Goal: Check status: Check status

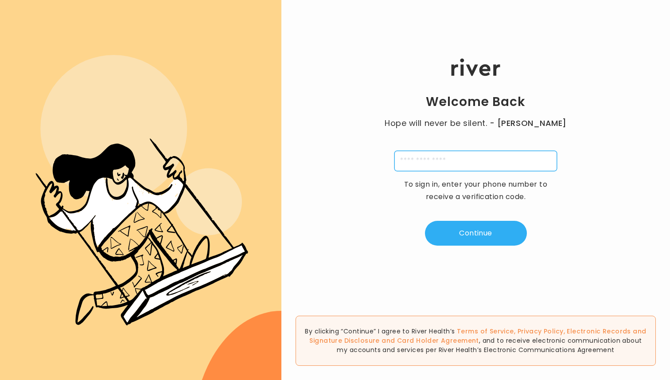
click at [427, 160] on input "tel" at bounding box center [476, 161] width 163 height 20
type input "**********"
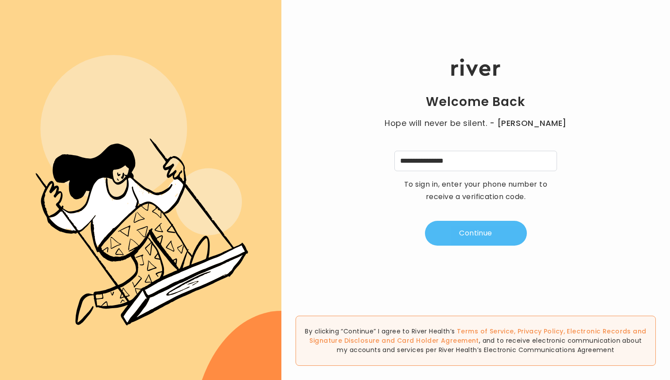
click at [474, 229] on button "Continue" at bounding box center [476, 233] width 102 height 25
type input "*"
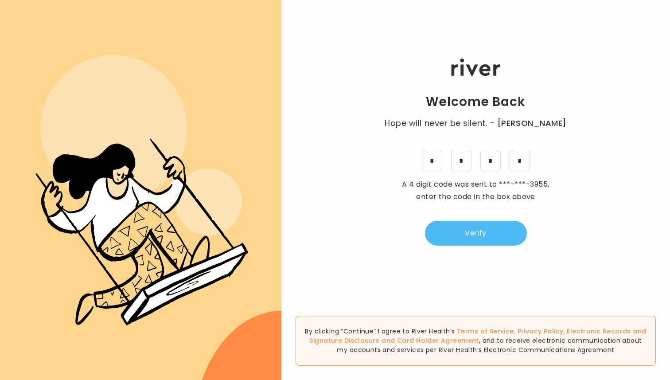
click at [502, 230] on button "Verify" at bounding box center [476, 233] width 102 height 25
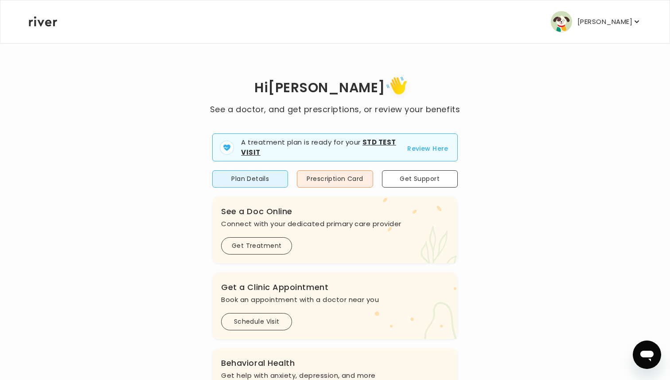
click at [423, 150] on button "Review Here" at bounding box center [427, 148] width 41 height 11
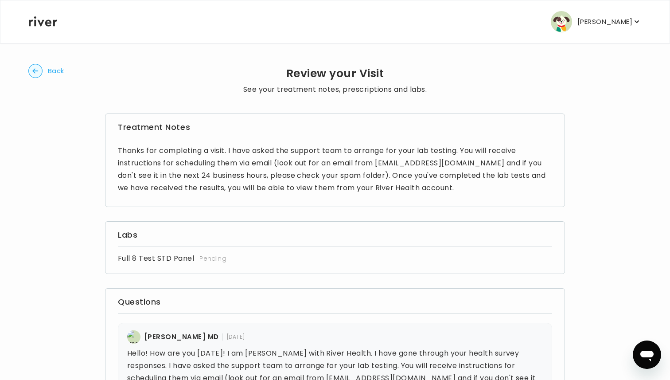
click at [584, 19] on p "[PERSON_NAME]" at bounding box center [605, 22] width 55 height 12
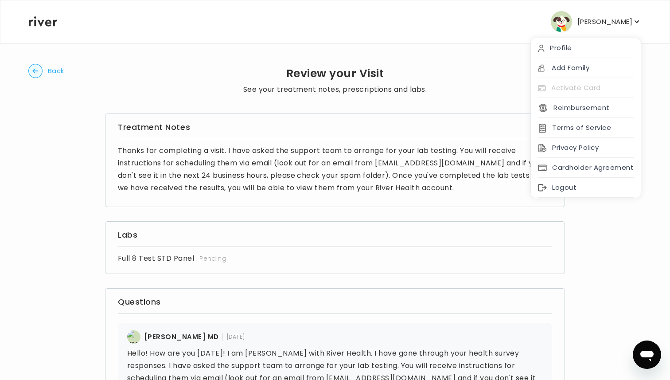
click at [50, 73] on span "Back" at bounding box center [56, 71] width 16 height 12
